Goal: Complete application form: Complete application form

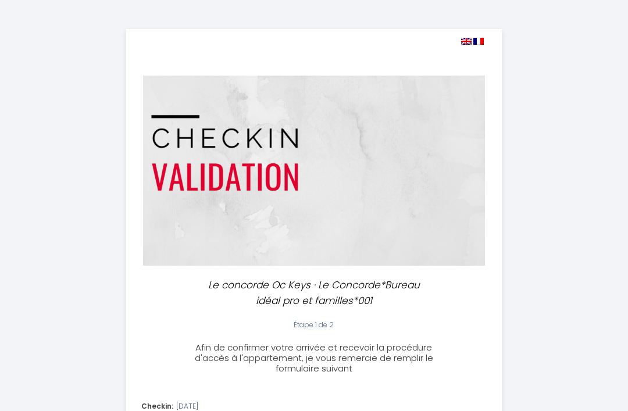
select select
click at [461, 41] on img at bounding box center [466, 41] width 10 height 7
select select
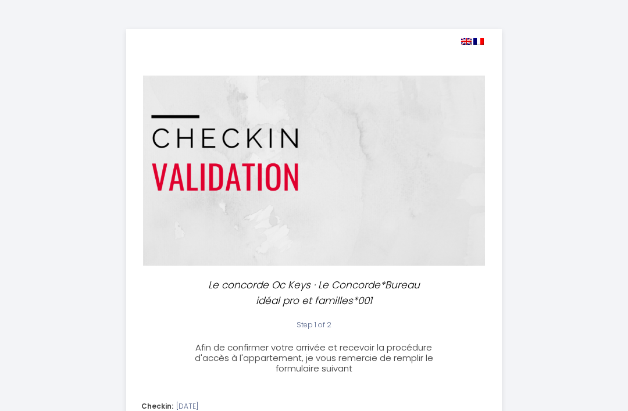
click at [464, 40] on img at bounding box center [466, 41] width 10 height 7
click at [468, 38] on img at bounding box center [466, 41] width 10 height 7
click at [465, 41] on img at bounding box center [466, 41] width 10 height 7
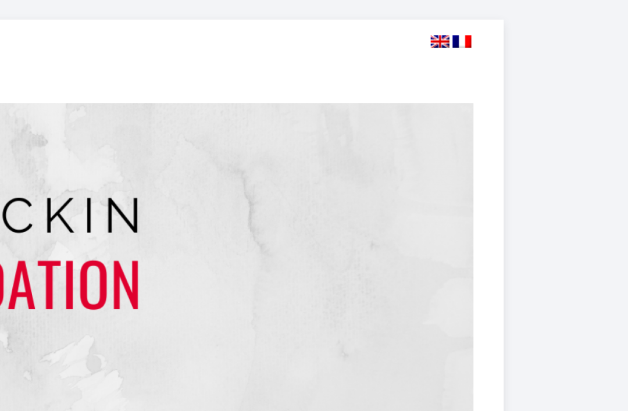
click at [461, 38] on img at bounding box center [466, 41] width 10 height 7
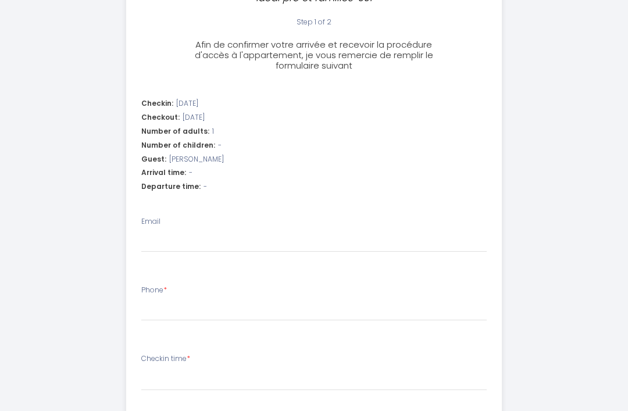
scroll to position [311, 0]
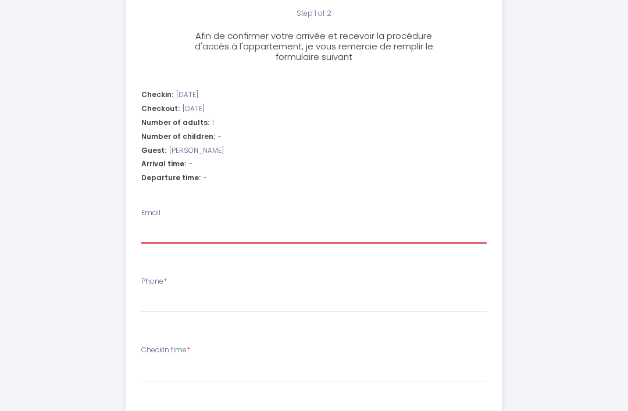
click at [207, 229] on input "Email" at bounding box center [314, 233] width 346 height 21
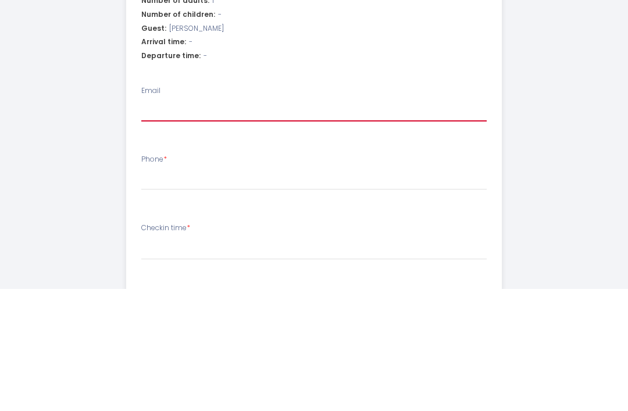
type input "a"
select select
type input "an"
select select
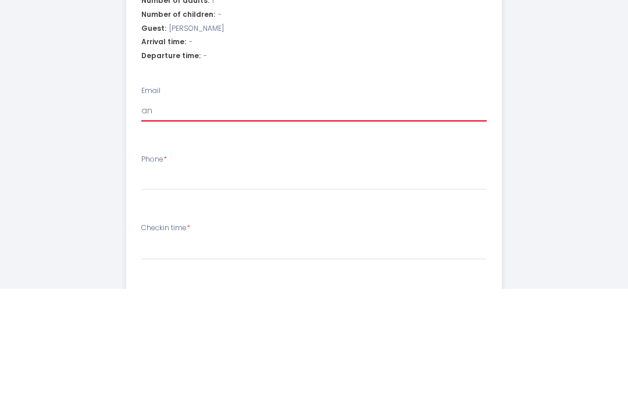
select select
type input "and"
select select
type input "andr"
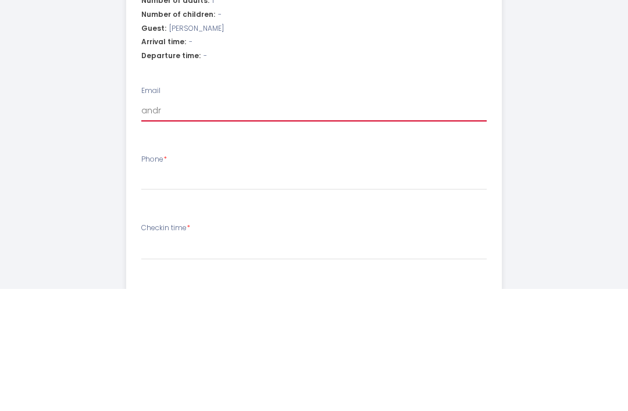
select select
type input "andre"
select select
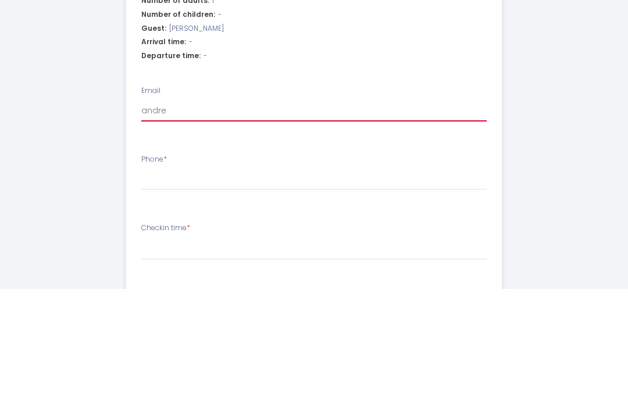
type input "[PERSON_NAME]"
select select
type input "[PERSON_NAME]."
select select
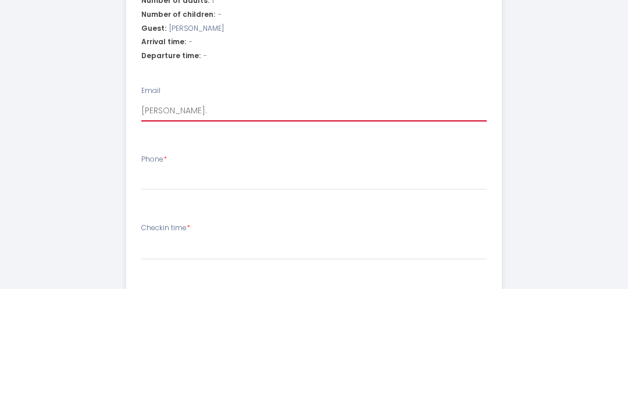
select select
type input "[PERSON_NAME].w"
select select
type input "[PERSON_NAME].wi"
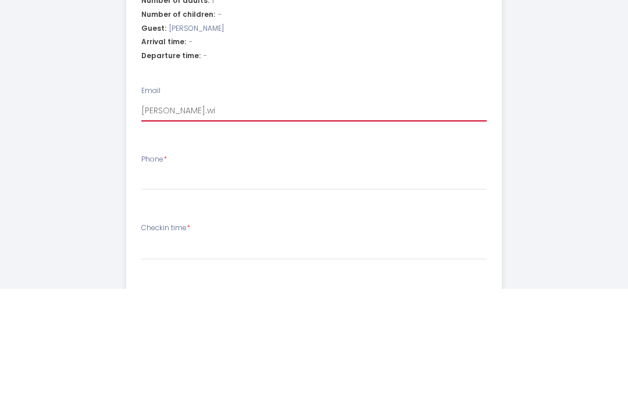
select select
type input "[PERSON_NAME].wil"
select select
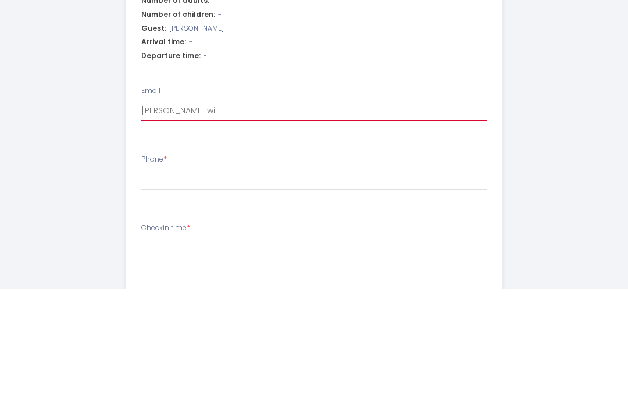
type input "[PERSON_NAME].[PERSON_NAME]"
select select
type input "[PERSON_NAME].wilki"
select select
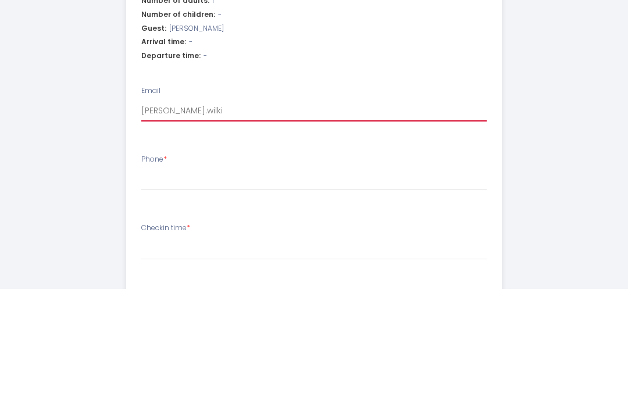
select select
type input "[PERSON_NAME].[PERSON_NAME]"
select select
type input "[PERSON_NAME].[PERSON_NAME]"
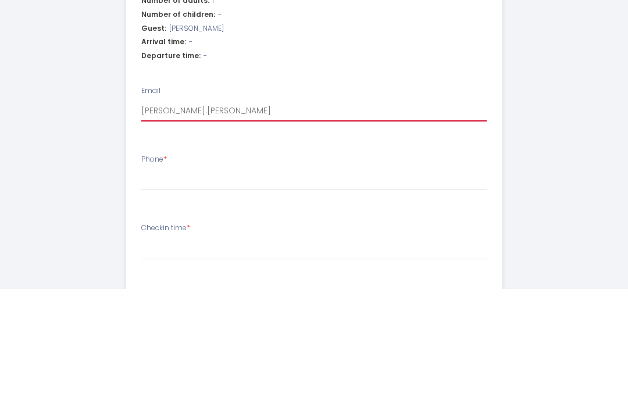
select select
type input "[PERSON_NAME].wilkins6"
select select
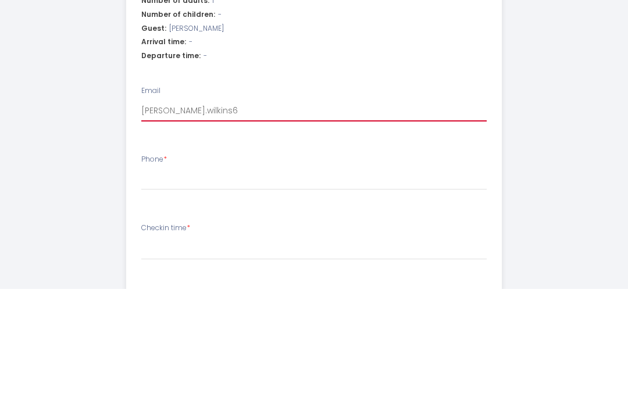
type input "[PERSON_NAME].wilkins6@"
select select
type input "[PERSON_NAME].wilkins6@g"
select select
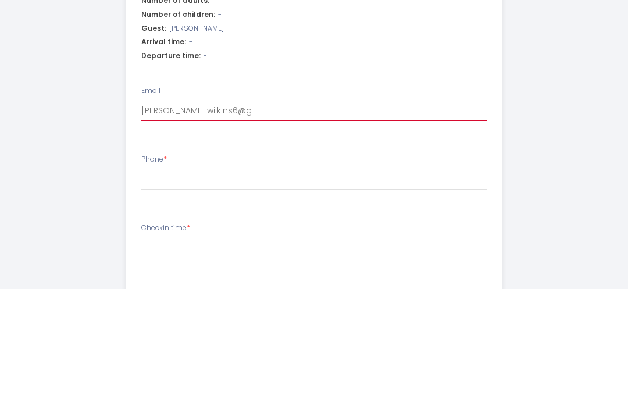
select select
type input "[PERSON_NAME].wilkins6@gm"
select select
type input "[PERSON_NAME].wilkins6@gma"
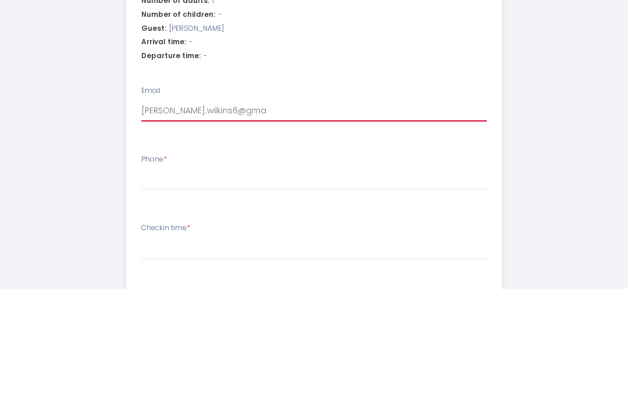
select select
type input "[PERSON_NAME].wilkins6@gmai"
select select
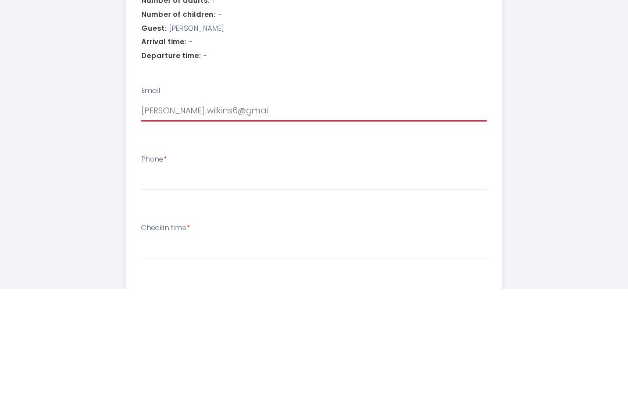
type input "[PERSON_NAME][EMAIL_ADDRESS]"
select select
type input "[PERSON_NAME][EMAIL_ADDRESS]."
select select
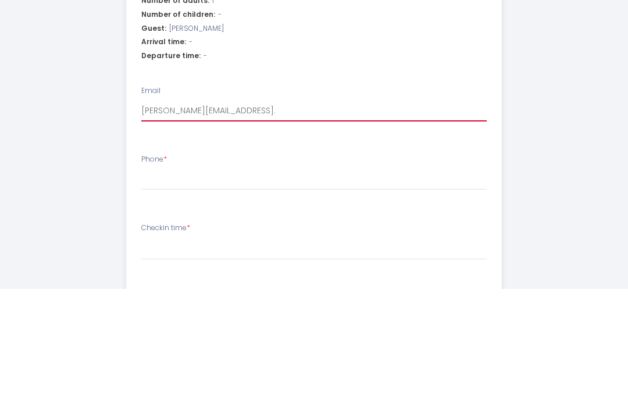
select select
type input "[PERSON_NAME].wilkins6@gmail.c"
select select
type input "[PERSON_NAME][EMAIL_ADDRESS][DOMAIN_NAME]"
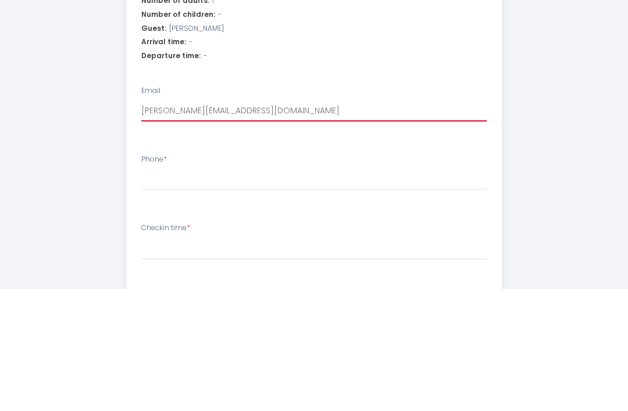
select select
type input "[PERSON_NAME][EMAIL_ADDRESS][DOMAIN_NAME]"
select select
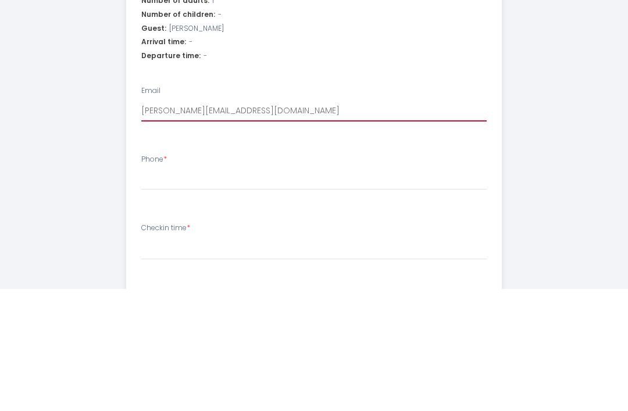
type input "[PERSON_NAME][EMAIL_ADDRESS][DOMAIN_NAME]"
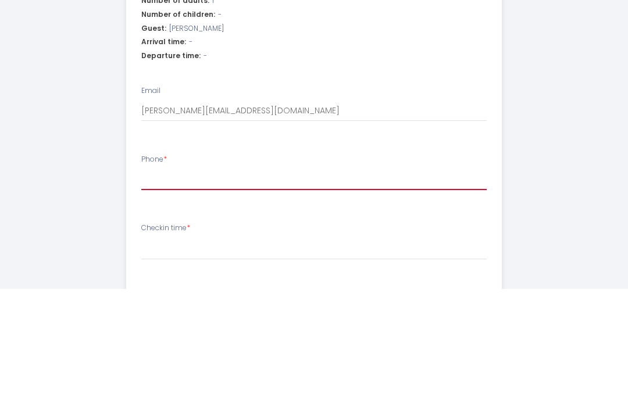
click at [239, 292] on input "Phone *" at bounding box center [314, 302] width 346 height 21
type input "0"
select select
type input "07"
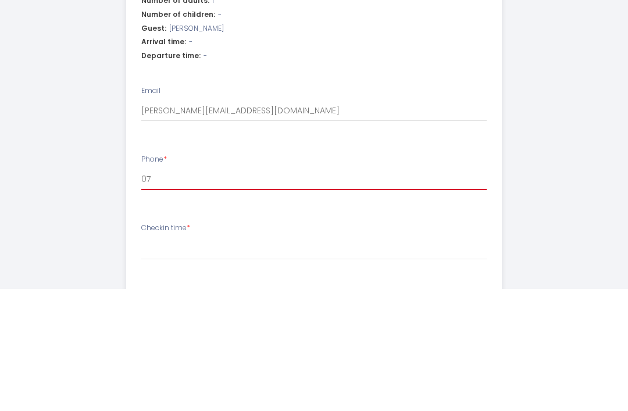
select select
type input "079"
select select
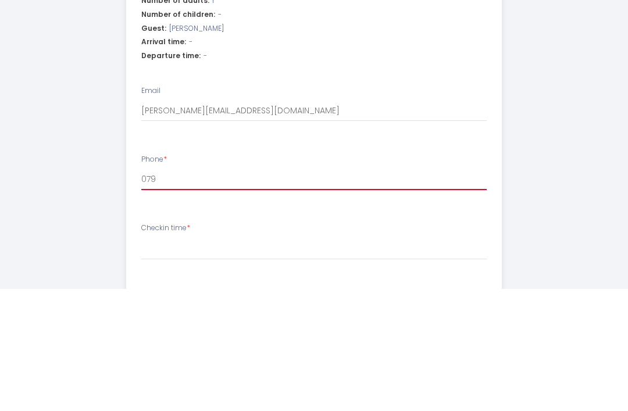
type input "0797"
select select
type input "07971"
select select
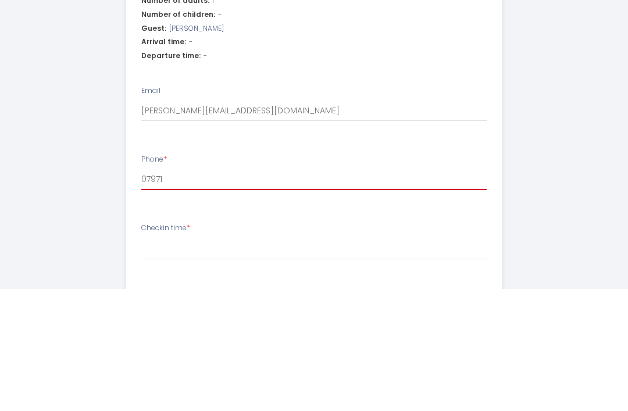
select select
type input "079716"
select select
type input "0797162"
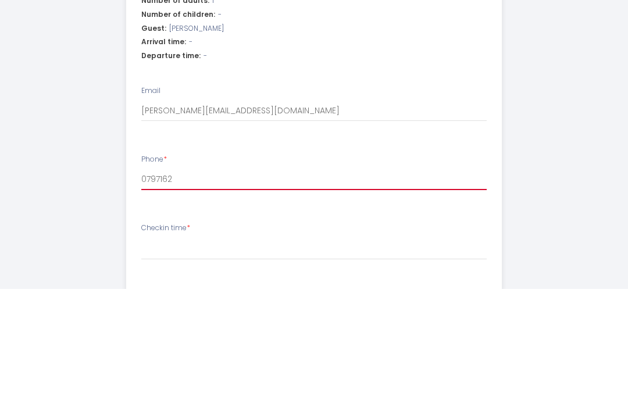
select select
type input "07971629"
select select
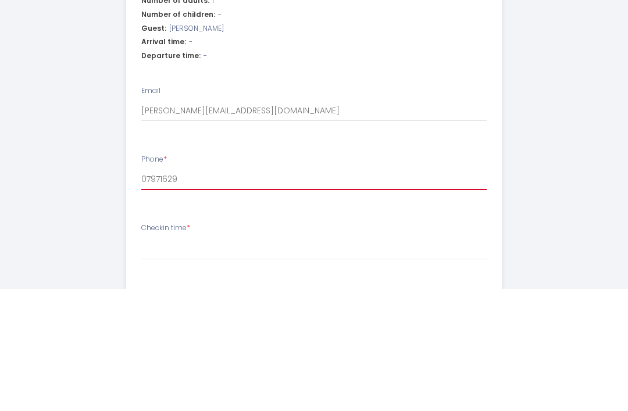
type input "079716291"
select select
type input "0797162918"
select select
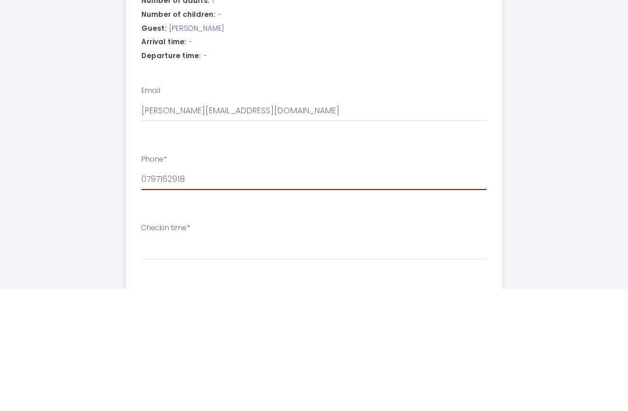
select select
type input "07971629183"
select select
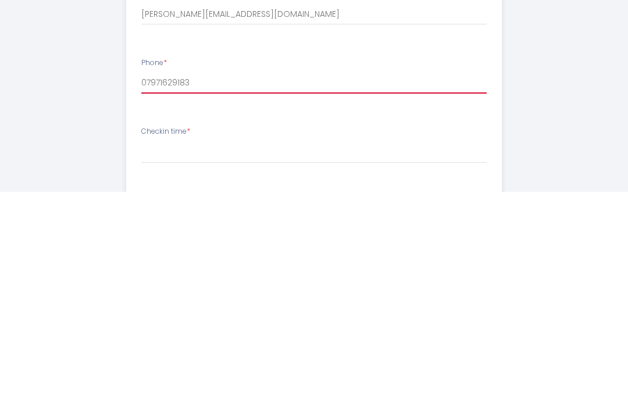
type input "07971629183"
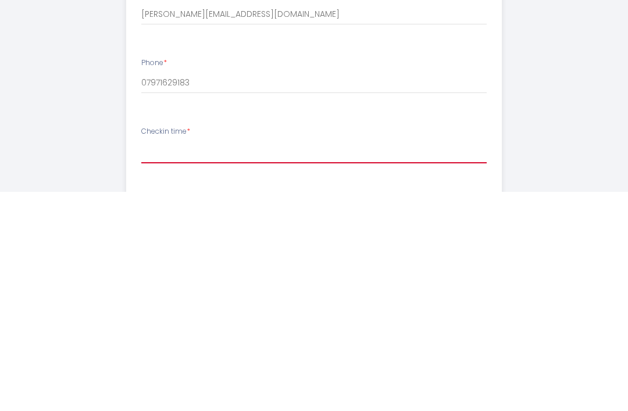
click at [247, 361] on select "16:30 17:00 17:30 18:00 18:30 19:00 19:30 20:00 20:30 21:00 21:30 22:00 22:30 2…" at bounding box center [314, 372] width 346 height 22
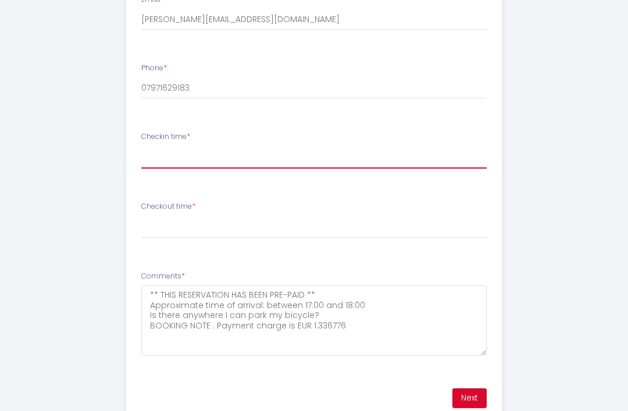
select select "16:30"
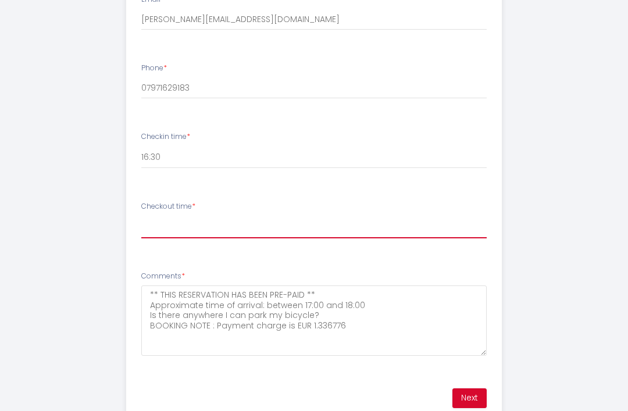
click at [238, 223] on select "00:00 00:30 01:00 01:30 02:00 02:30 03:00 03:30 04:00 04:30 05:00 05:30 06:00 0…" at bounding box center [314, 227] width 346 height 22
click at [298, 228] on select "00:00 00:30 01:00 01:30 02:00 02:30 03:00 03:30 04:00 04:30 05:00 05:30 06:00 0…" at bounding box center [314, 227] width 346 height 22
select select "09:30"
click at [477, 390] on button "Next" at bounding box center [470, 399] width 34 height 20
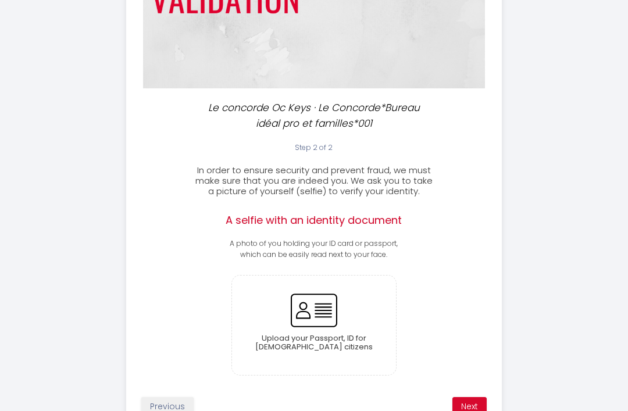
scroll to position [190, 0]
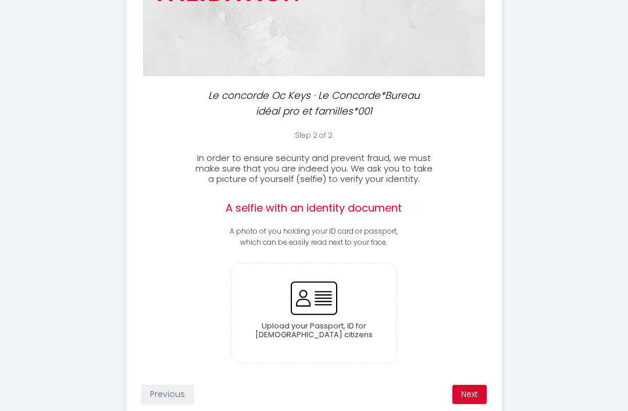
click at [477, 390] on button "Next" at bounding box center [470, 395] width 34 height 20
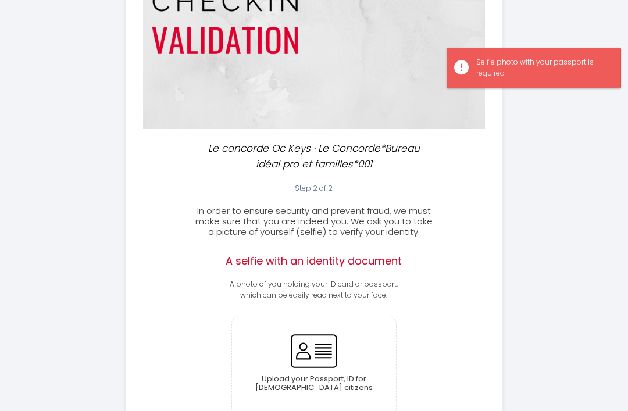
scroll to position [132, 0]
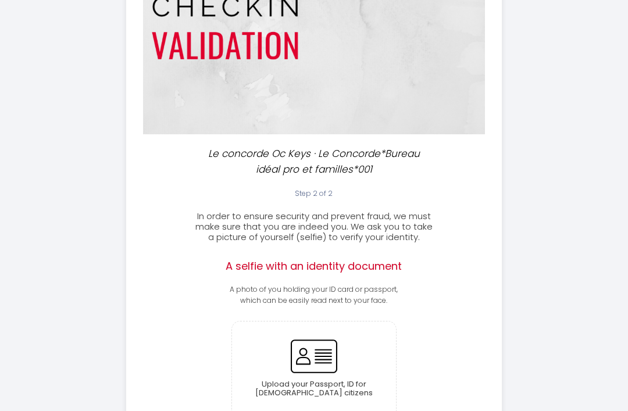
click at [395, 265] on h2 "A selfie with an identity document" at bounding box center [314, 266] width 187 height 13
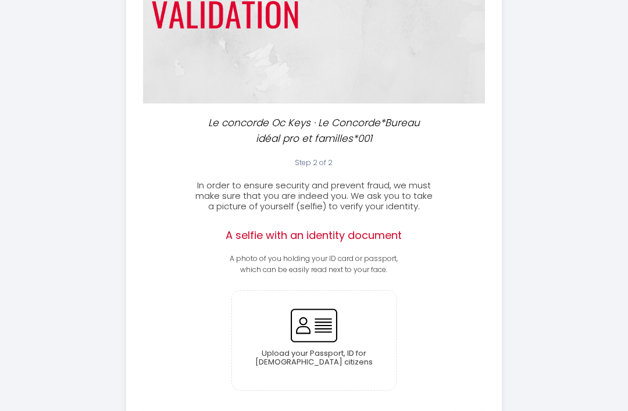
scroll to position [190, 0]
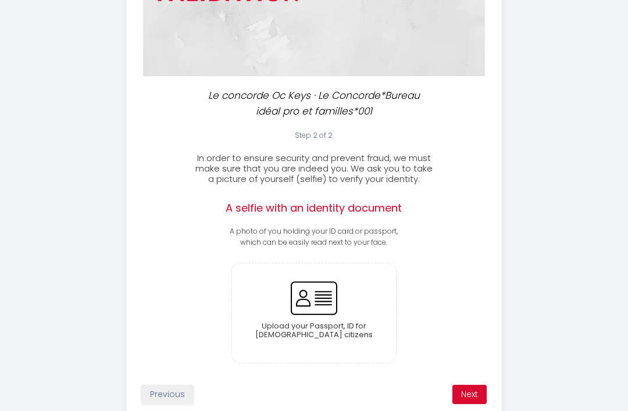
click at [374, 208] on h2 "A selfie with an identity document" at bounding box center [314, 208] width 187 height 13
click at [365, 210] on h2 "A selfie with an identity document" at bounding box center [314, 208] width 187 height 13
click at [382, 195] on div "Step 2 of 2 In order to ensure security and prevent fraud, we must make sure th…" at bounding box center [314, 270] width 375 height 281
click at [335, 302] on input "file" at bounding box center [314, 314] width 165 height 100
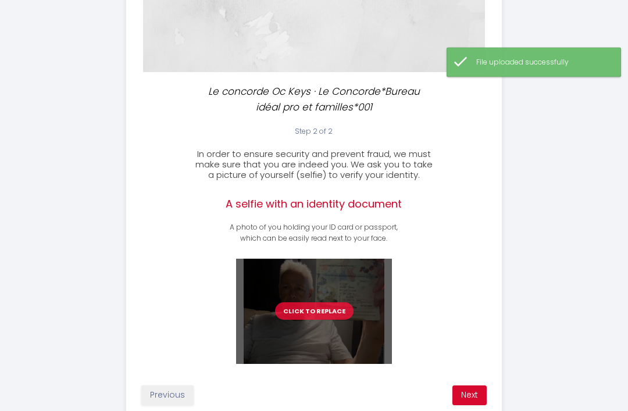
scroll to position [196, 0]
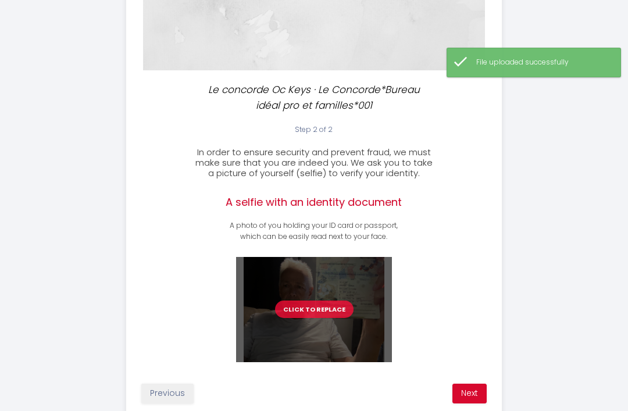
click at [476, 392] on button "Next" at bounding box center [470, 394] width 34 height 20
